Goal: Information Seeking & Learning: Find specific fact

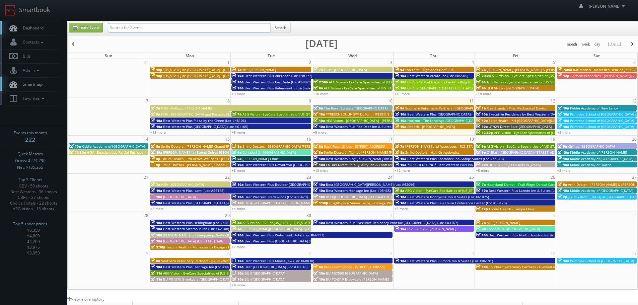
click at [205, 24] on input "text" at bounding box center [189, 27] width 163 height 9
paste input "Banyan Everton"
type input "Banyan Everton"
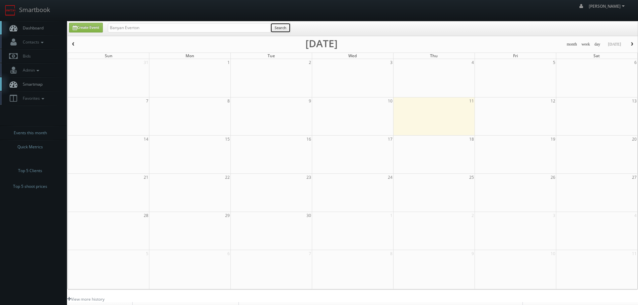
click at [283, 27] on button "Search" at bounding box center [280, 28] width 20 height 10
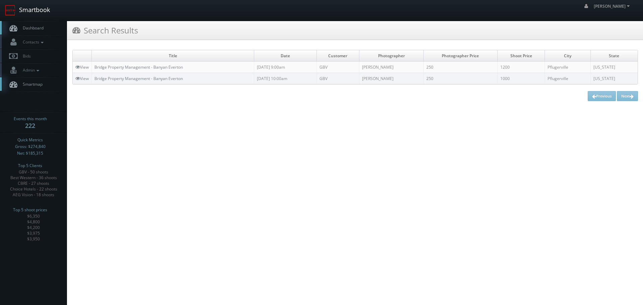
click at [50, 11] on link "Smartbook" at bounding box center [27, 10] width 55 height 21
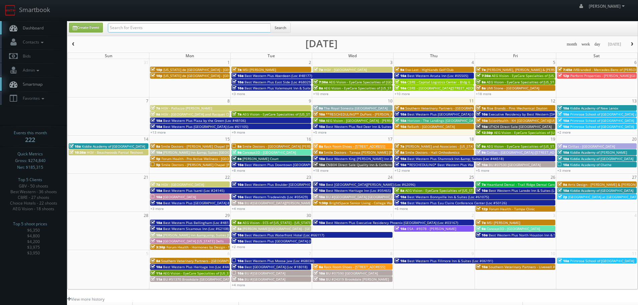
click at [160, 23] on input "text" at bounding box center [189, 27] width 163 height 9
type input "perfrom"
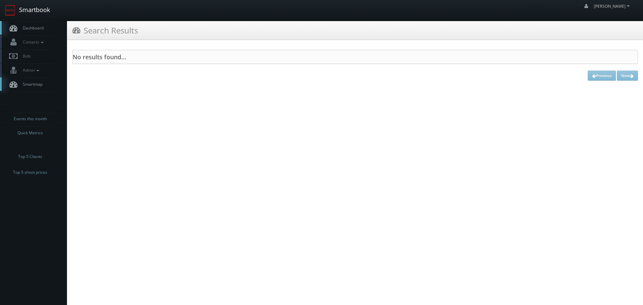
click at [28, 14] on link "Smartbook" at bounding box center [27, 10] width 55 height 21
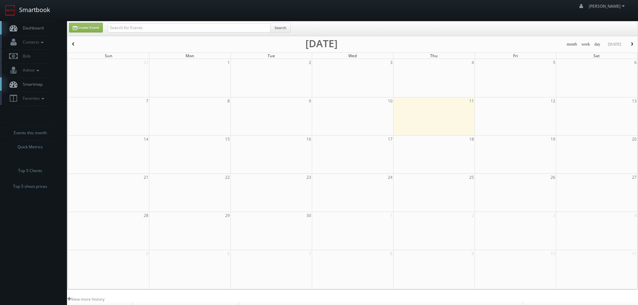
click at [30, 6] on link "Smartbook" at bounding box center [27, 10] width 55 height 21
click at [146, 29] on input "text" at bounding box center [189, 27] width 163 height 9
type input "perform"
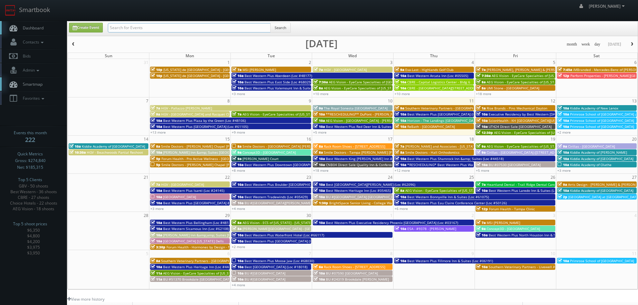
click at [193, 26] on input "text" at bounding box center [189, 27] width 163 height 9
type input "perform"
